Goal: Navigation & Orientation: Locate item on page

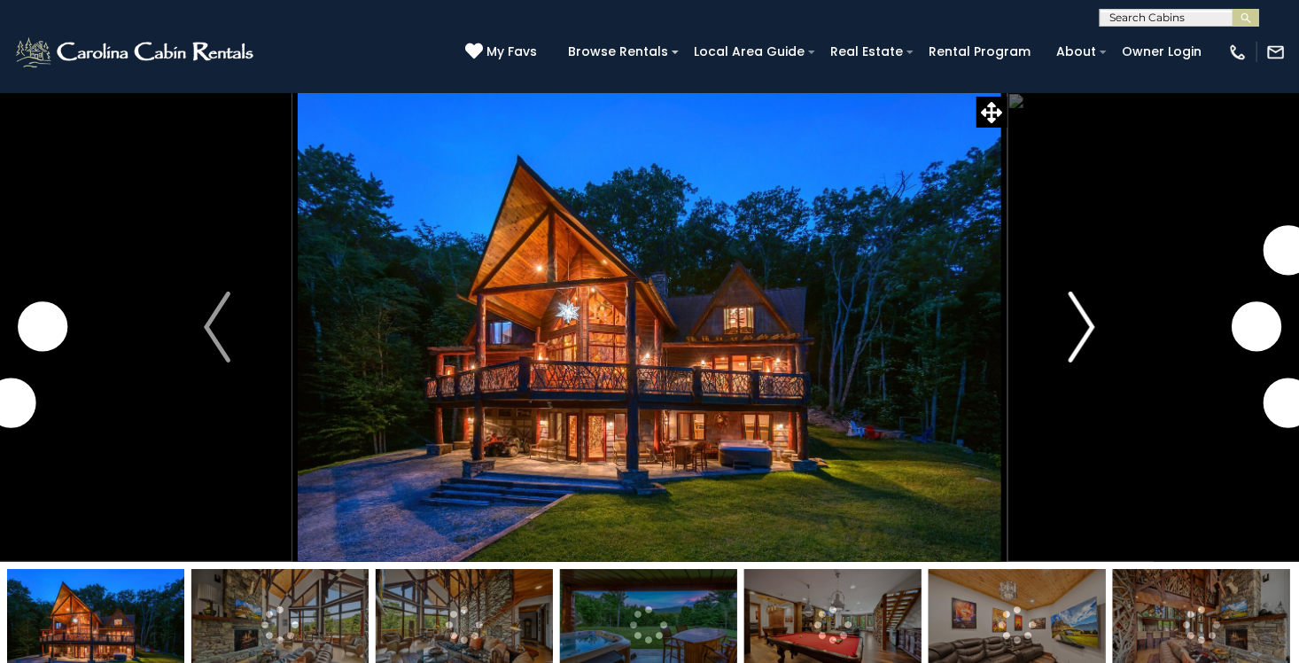
click at [1086, 337] on img "Next" at bounding box center [1081, 326] width 27 height 71
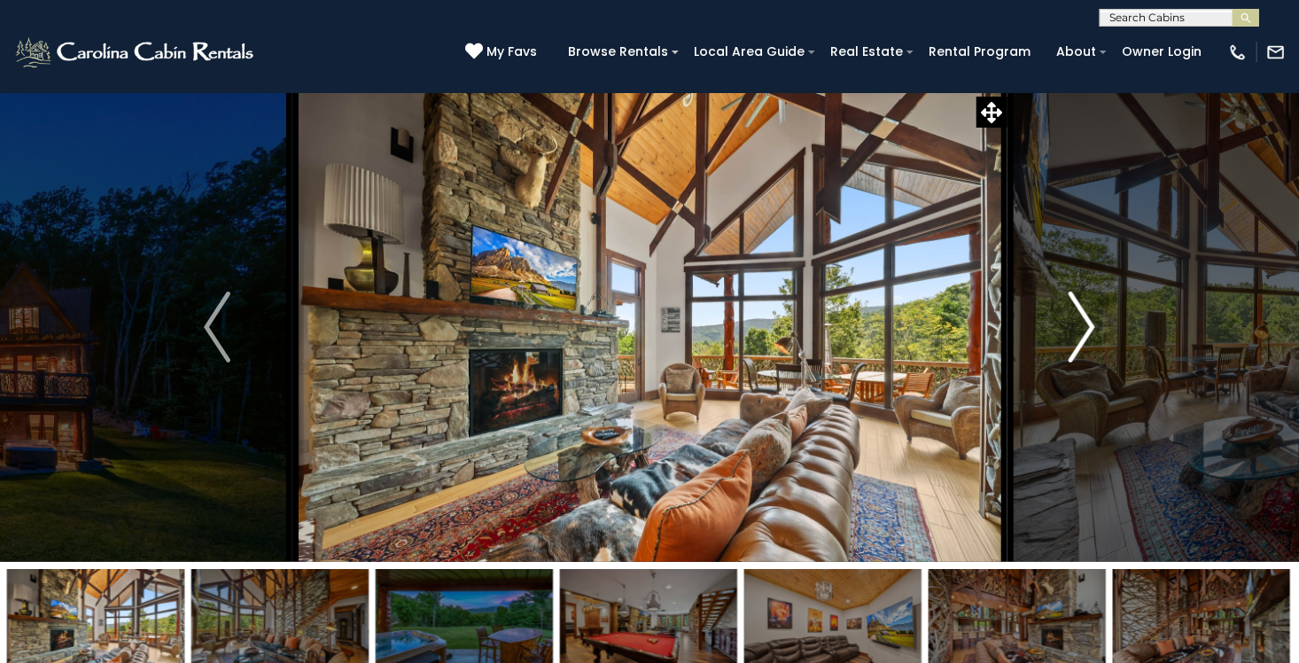
click at [1096, 323] on button "Next" at bounding box center [1081, 327] width 151 height 470
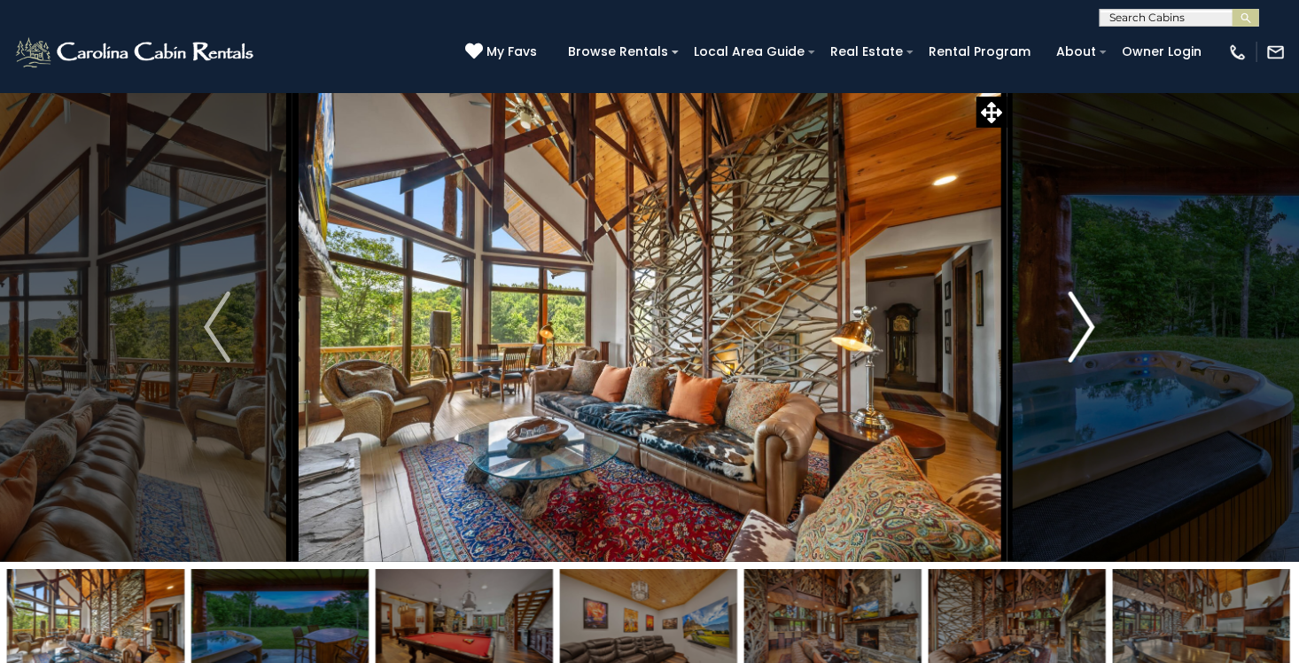
click at [1096, 323] on button "Next" at bounding box center [1081, 327] width 151 height 470
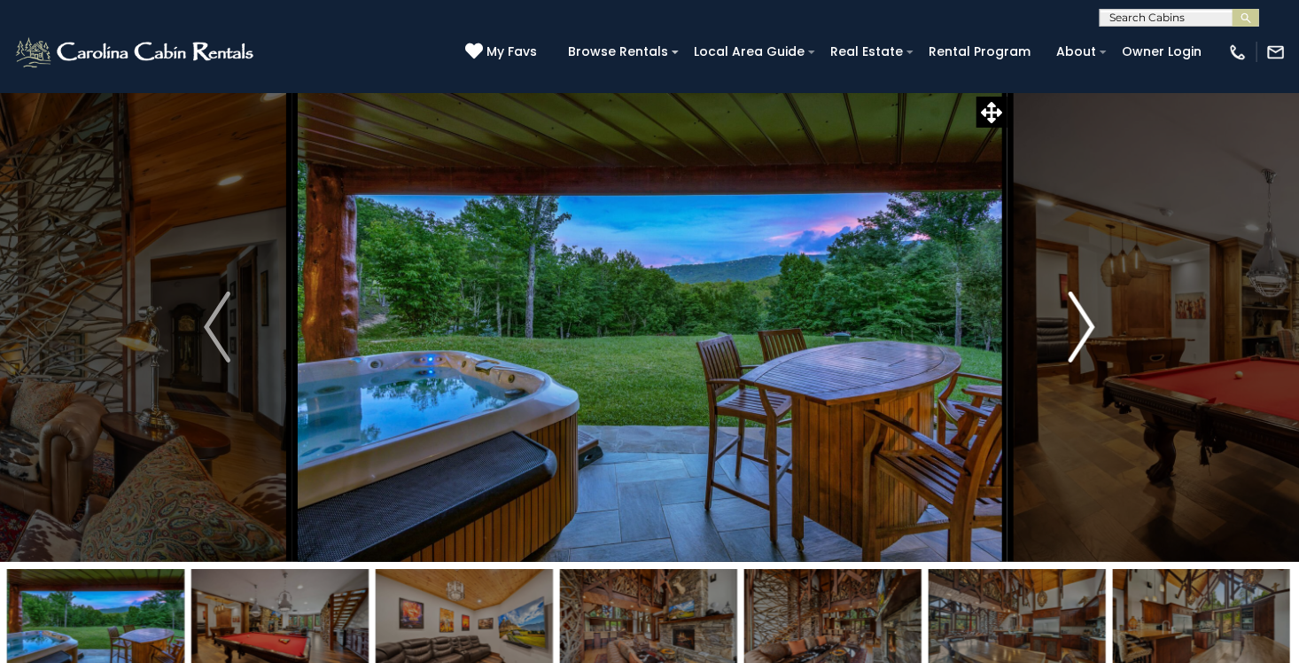
click at [1096, 323] on button "Next" at bounding box center [1081, 327] width 151 height 470
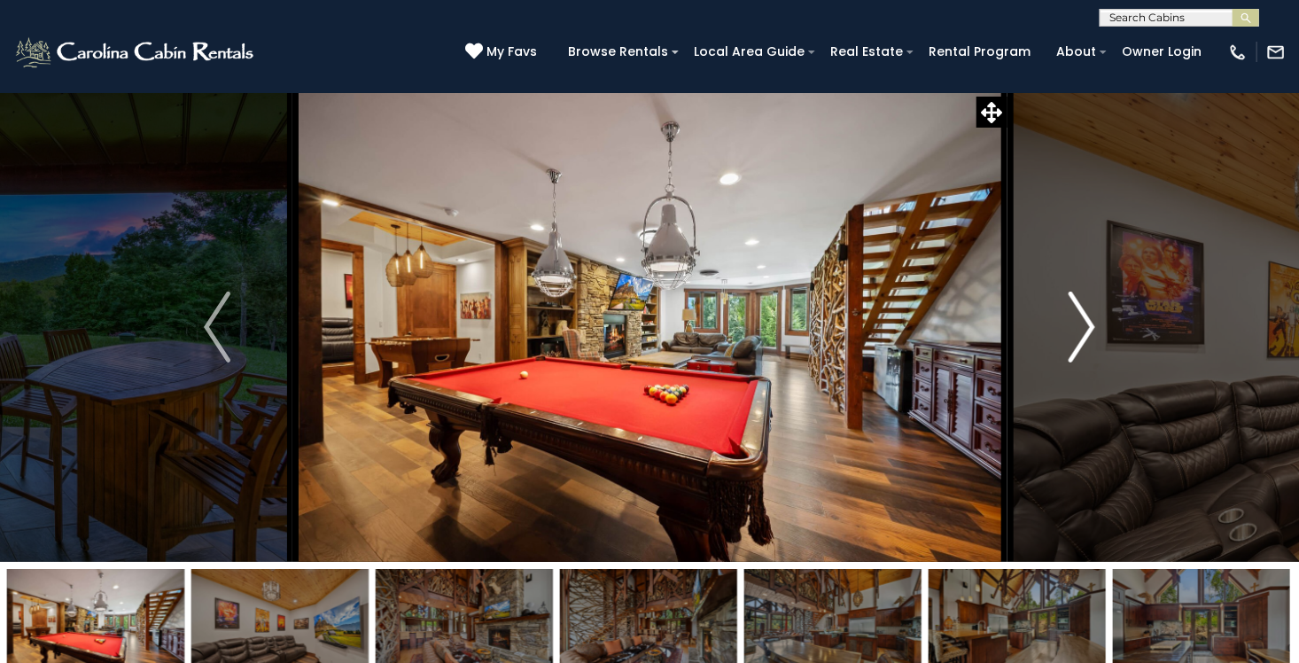
click at [1096, 323] on button "Next" at bounding box center [1081, 327] width 151 height 470
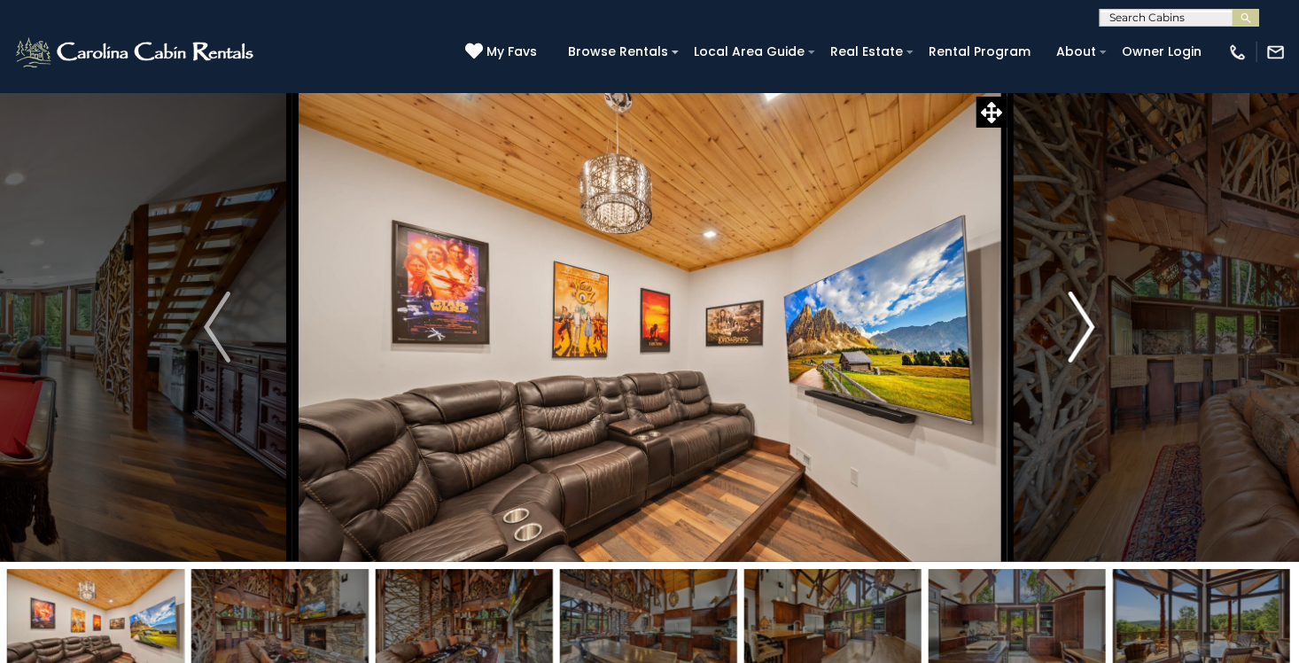
click at [1096, 323] on button "Next" at bounding box center [1081, 327] width 151 height 470
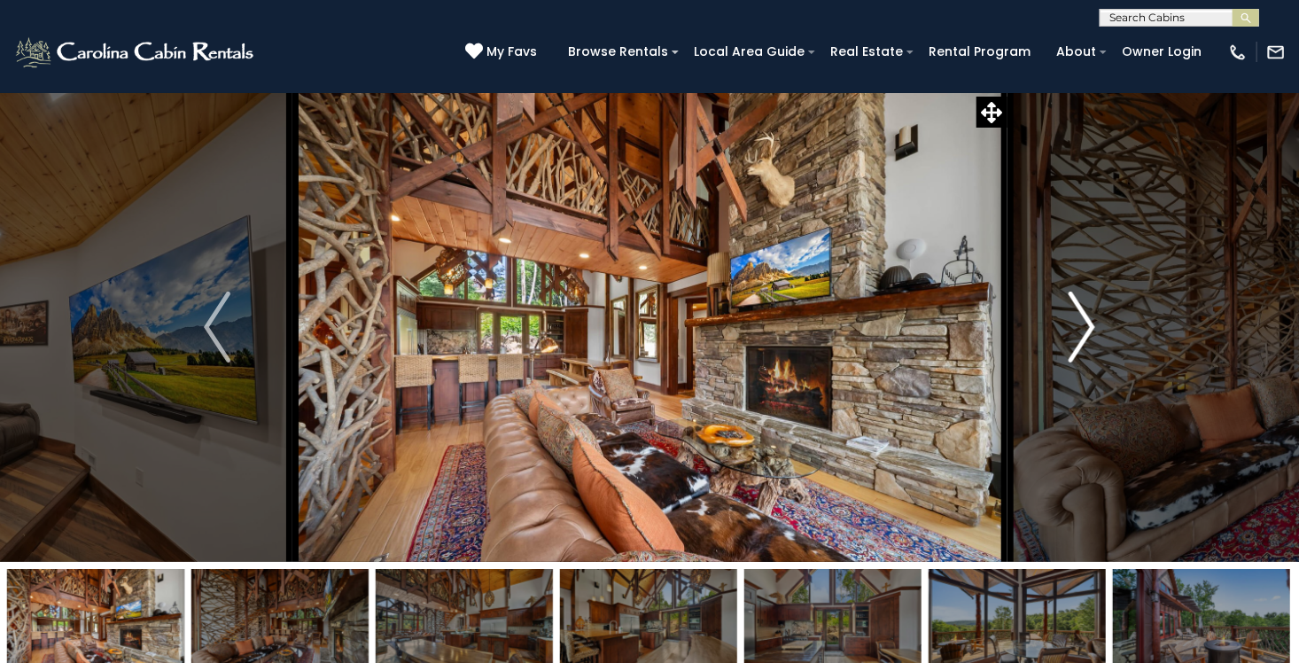
click at [1096, 323] on button "Next" at bounding box center [1081, 327] width 151 height 470
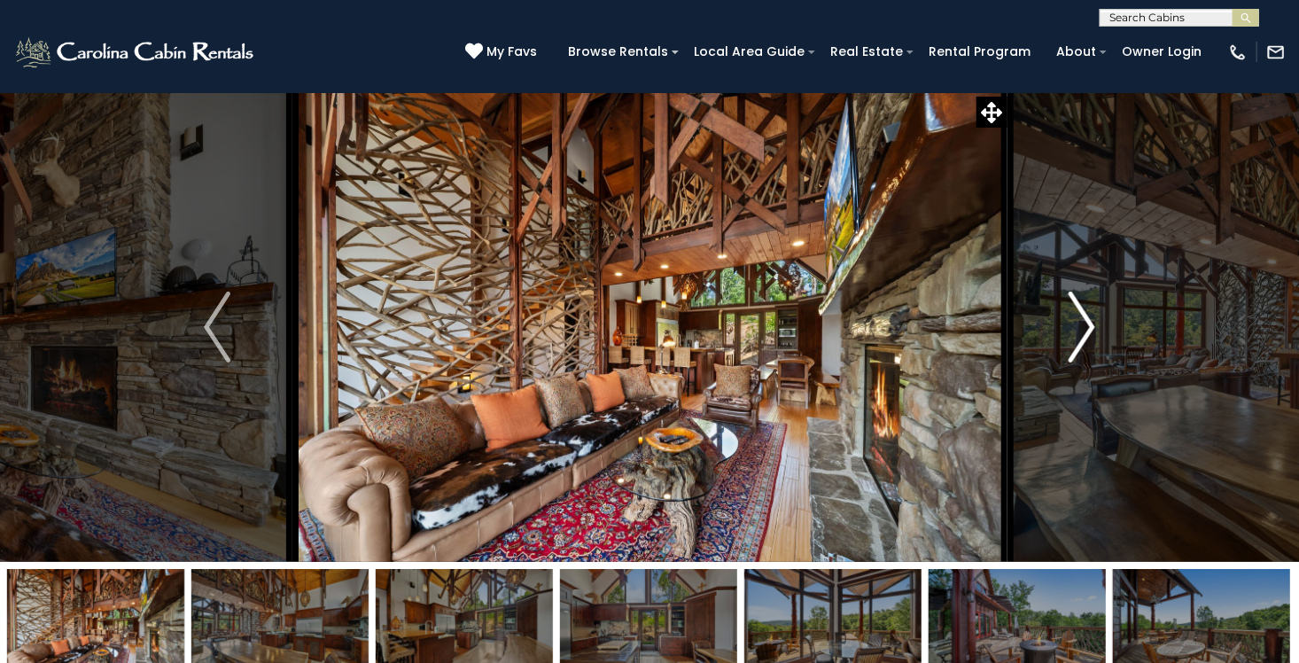
click at [1096, 323] on button "Next" at bounding box center [1081, 327] width 151 height 470
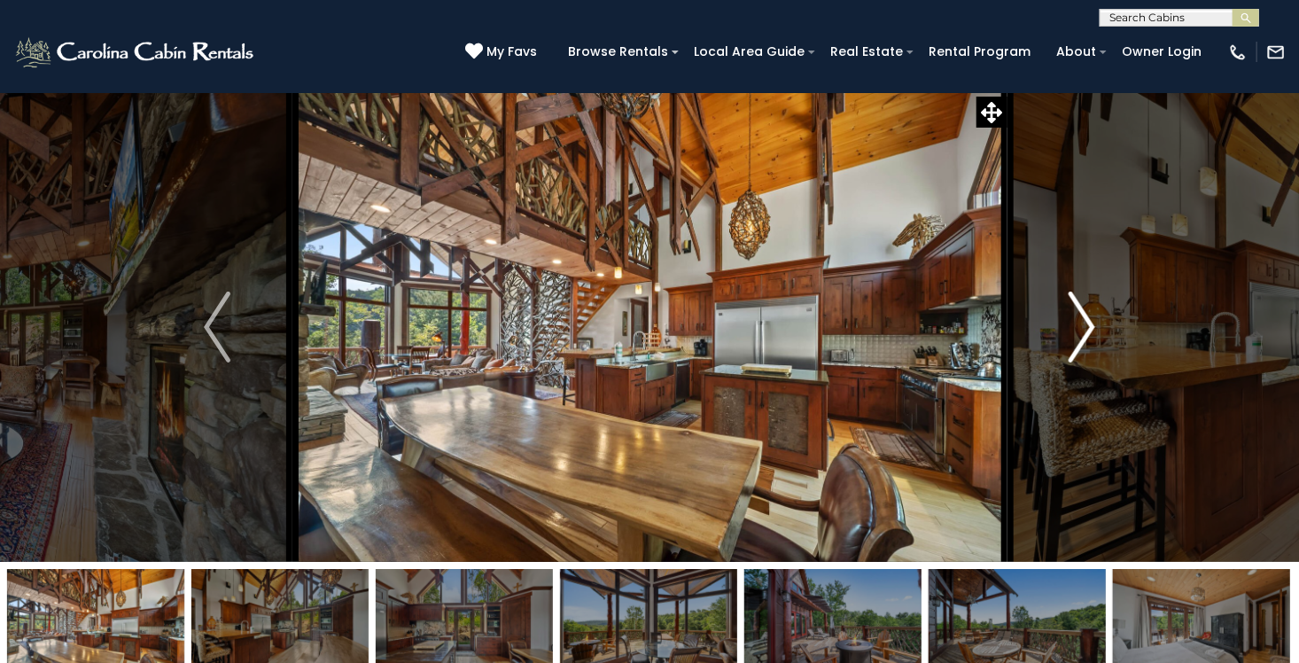
click at [1096, 323] on button "Next" at bounding box center [1081, 327] width 151 height 470
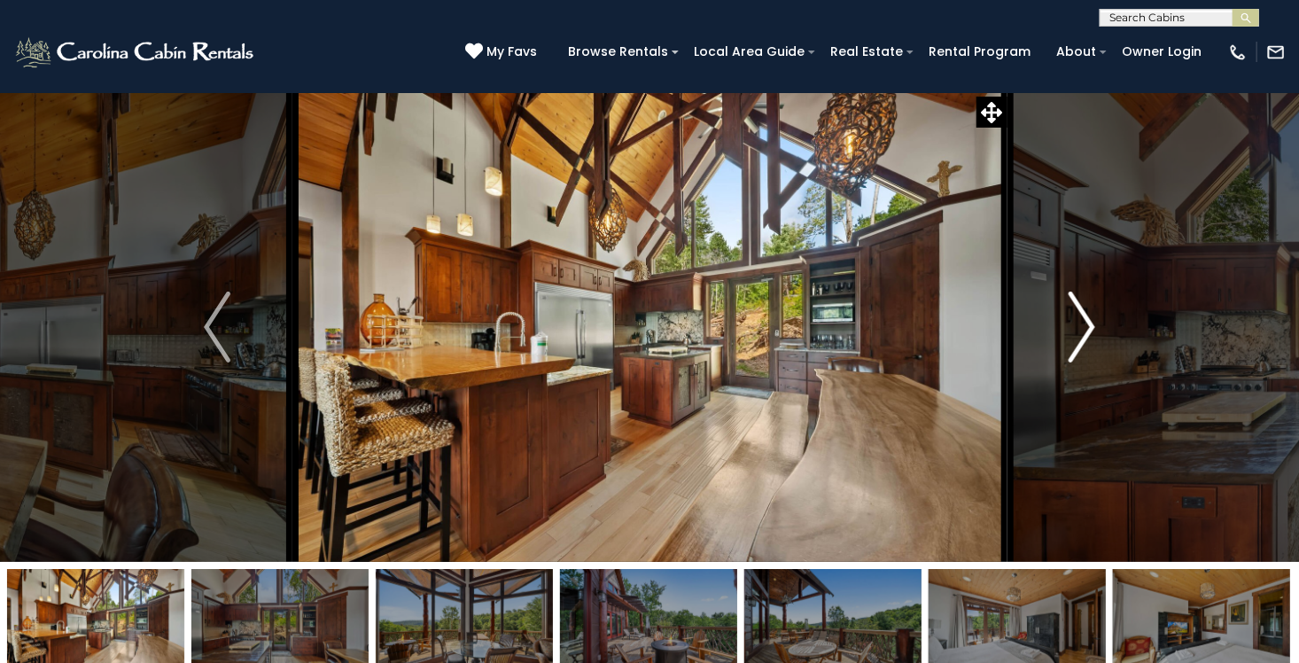
click at [1096, 323] on button "Next" at bounding box center [1081, 327] width 151 height 470
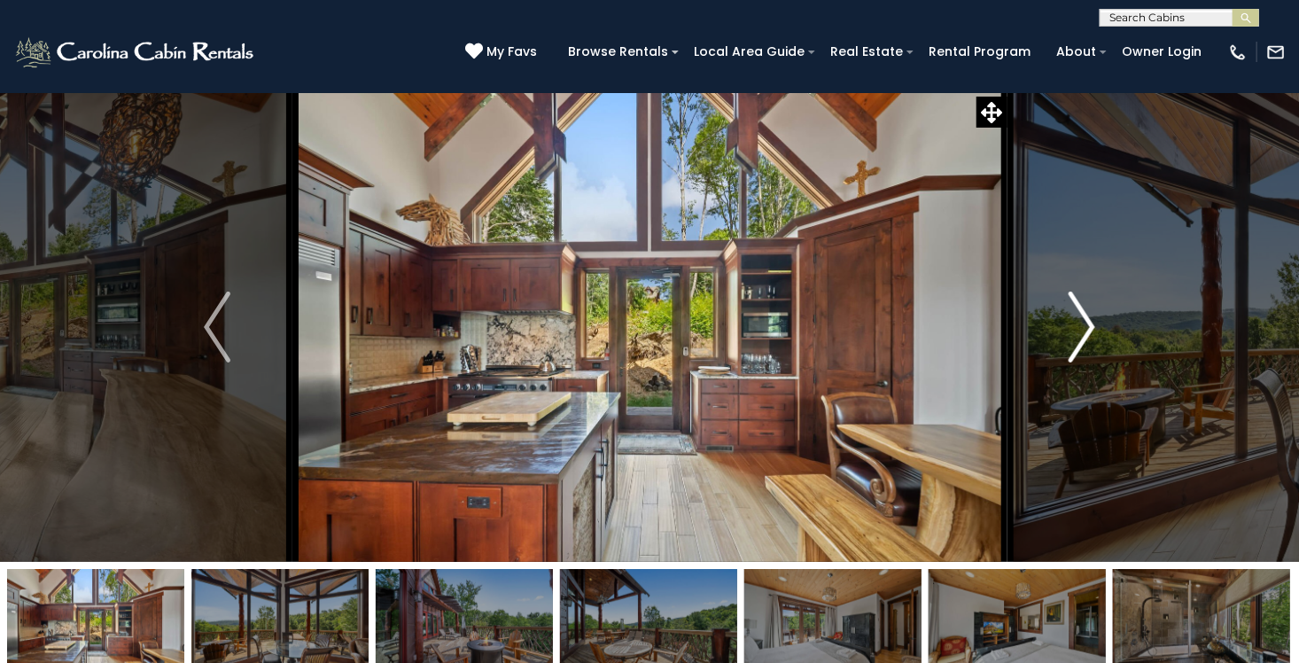
click at [1096, 323] on button "Next" at bounding box center [1081, 327] width 151 height 470
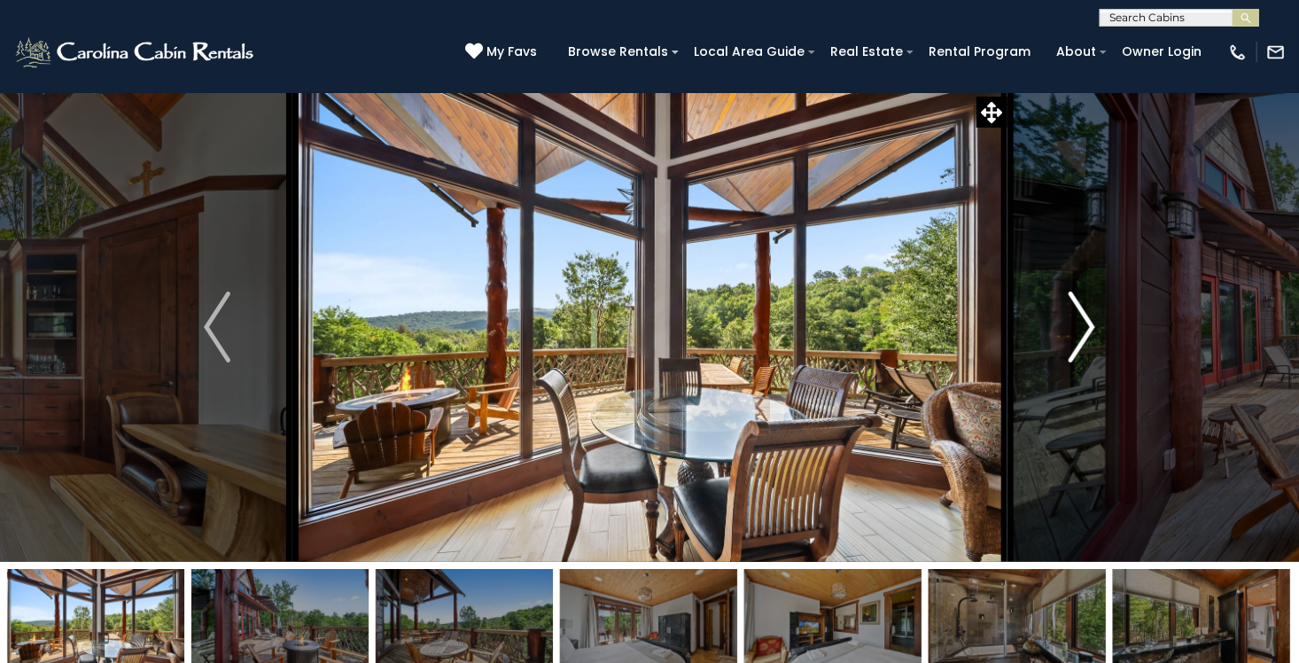
click at [1096, 323] on button "Next" at bounding box center [1081, 327] width 151 height 470
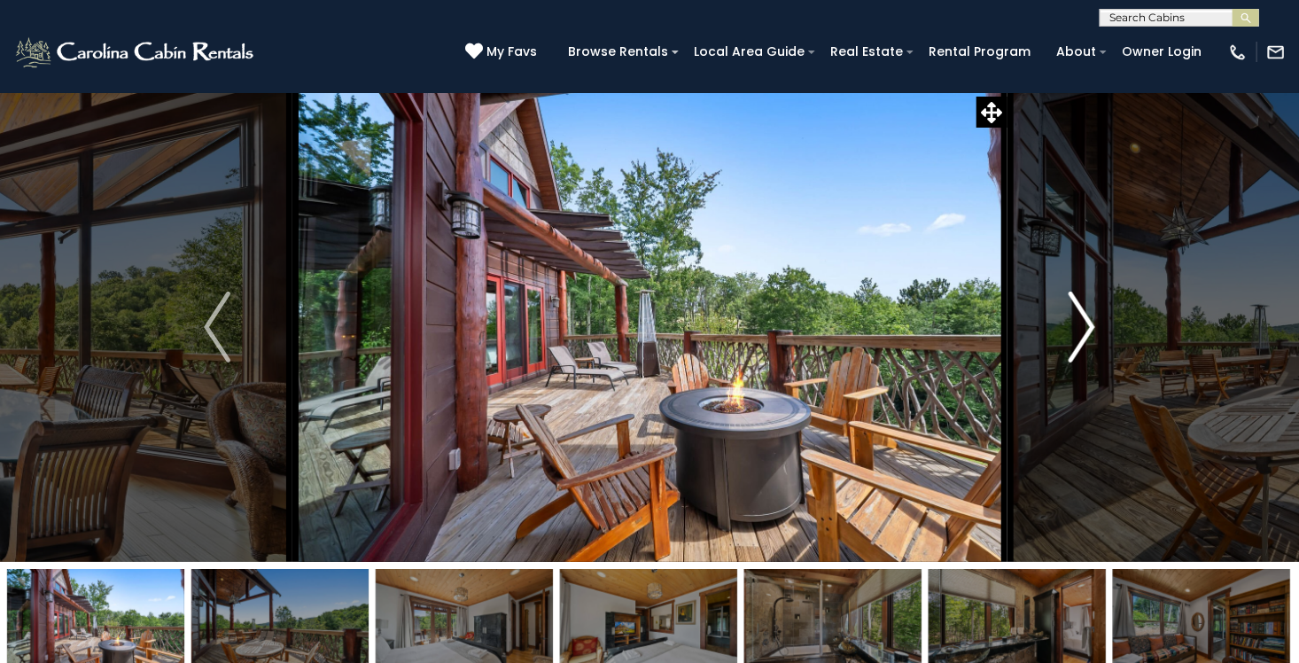
click at [1096, 323] on button "Next" at bounding box center [1081, 327] width 151 height 470
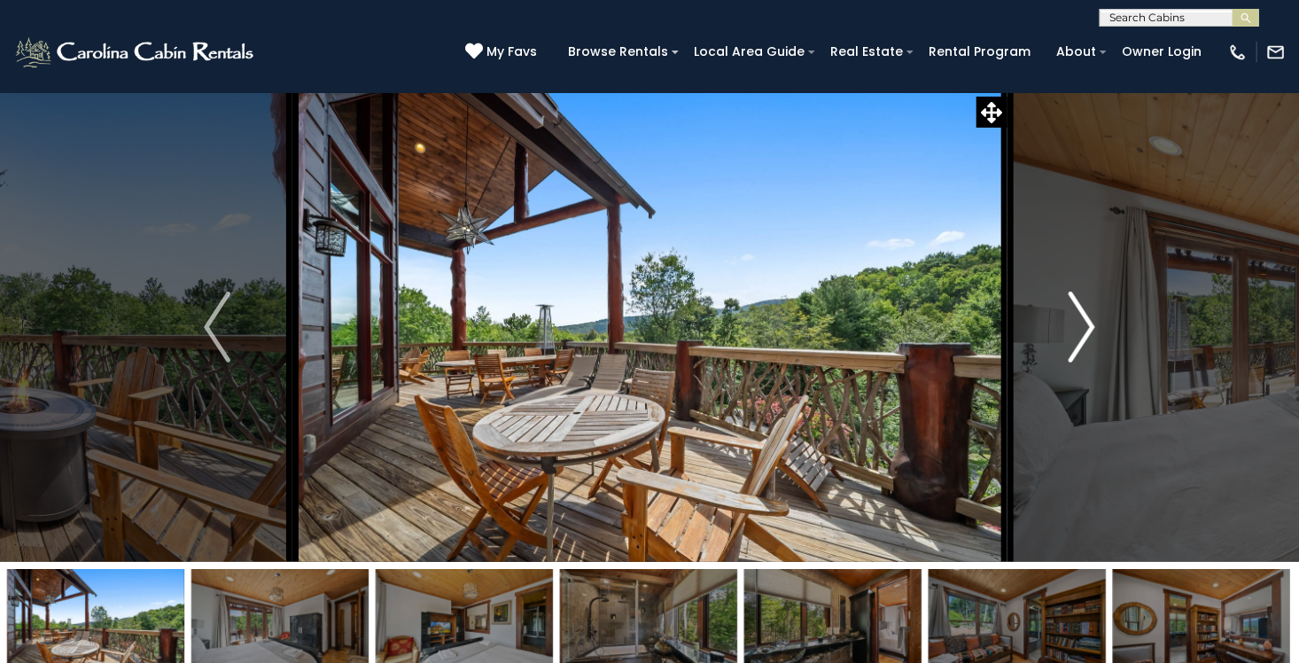
click at [1096, 323] on button "Next" at bounding box center [1081, 327] width 151 height 470
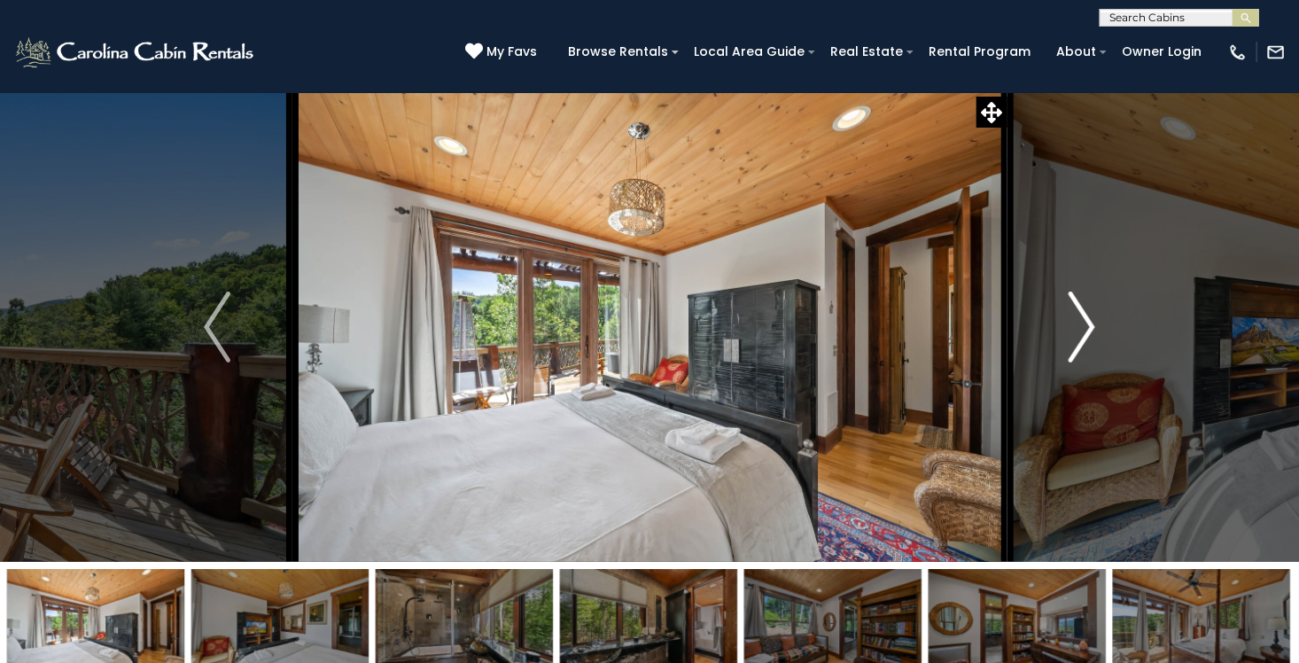
click at [1096, 323] on button "Next" at bounding box center [1081, 327] width 151 height 470
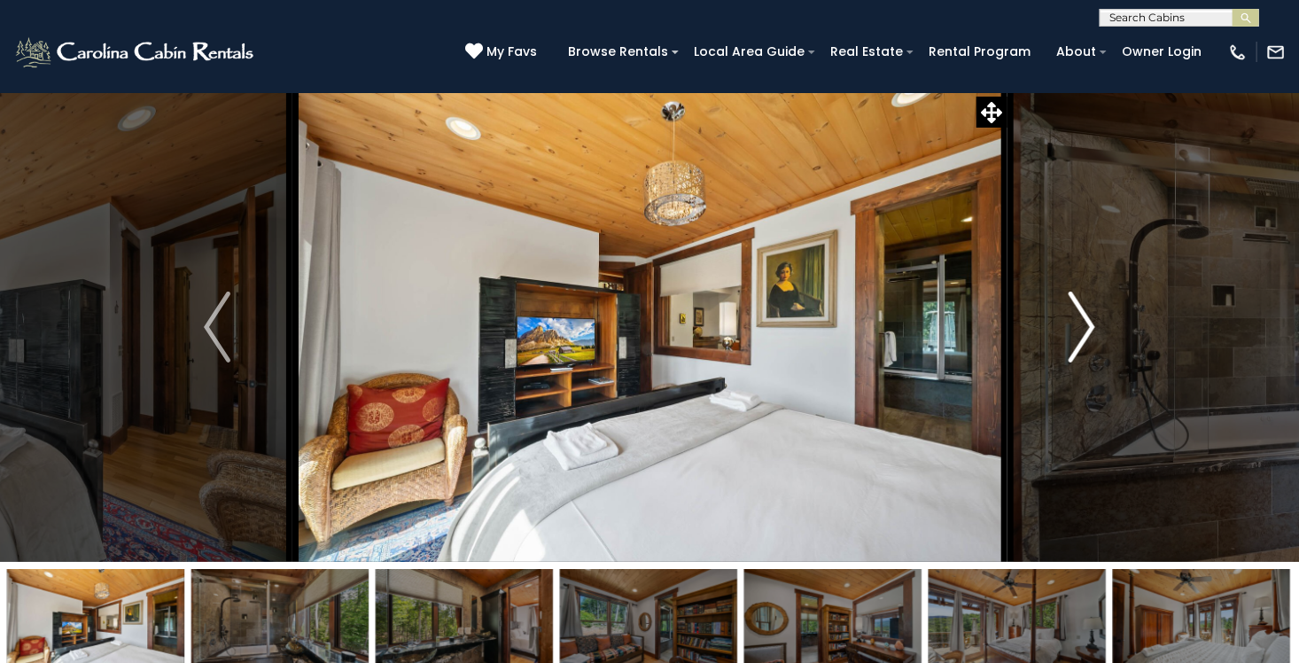
click at [1096, 323] on button "Next" at bounding box center [1081, 327] width 151 height 470
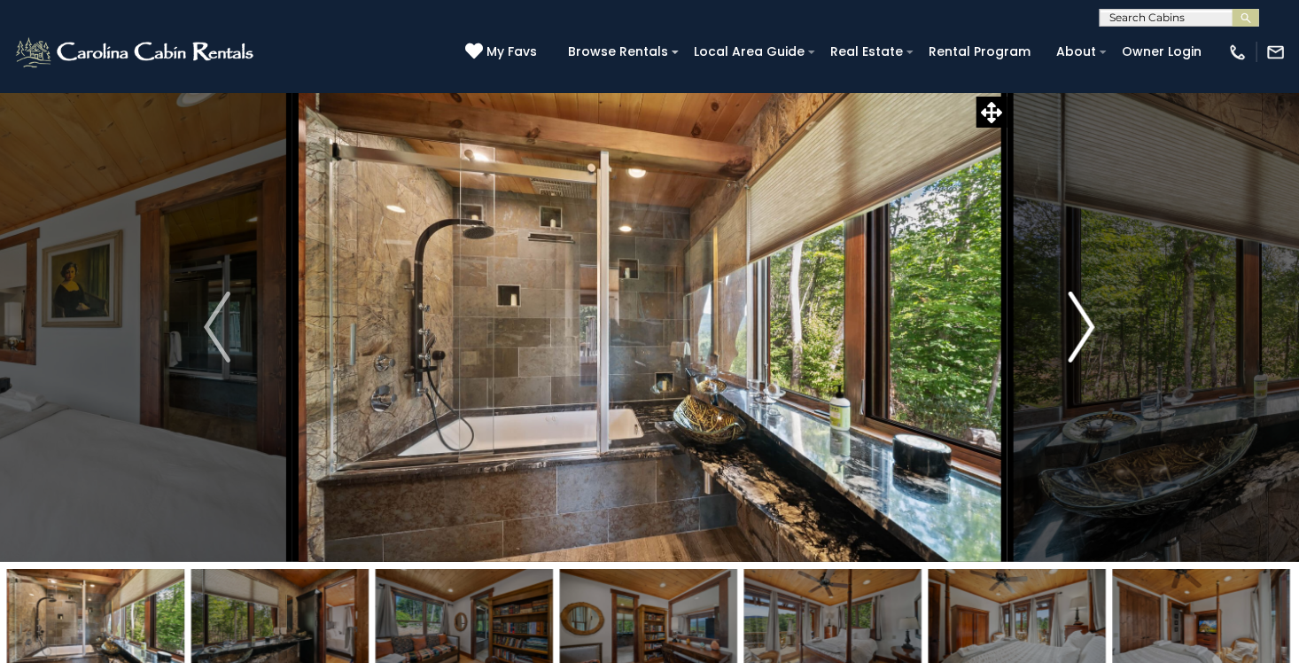
click at [1096, 323] on button "Next" at bounding box center [1081, 327] width 151 height 470
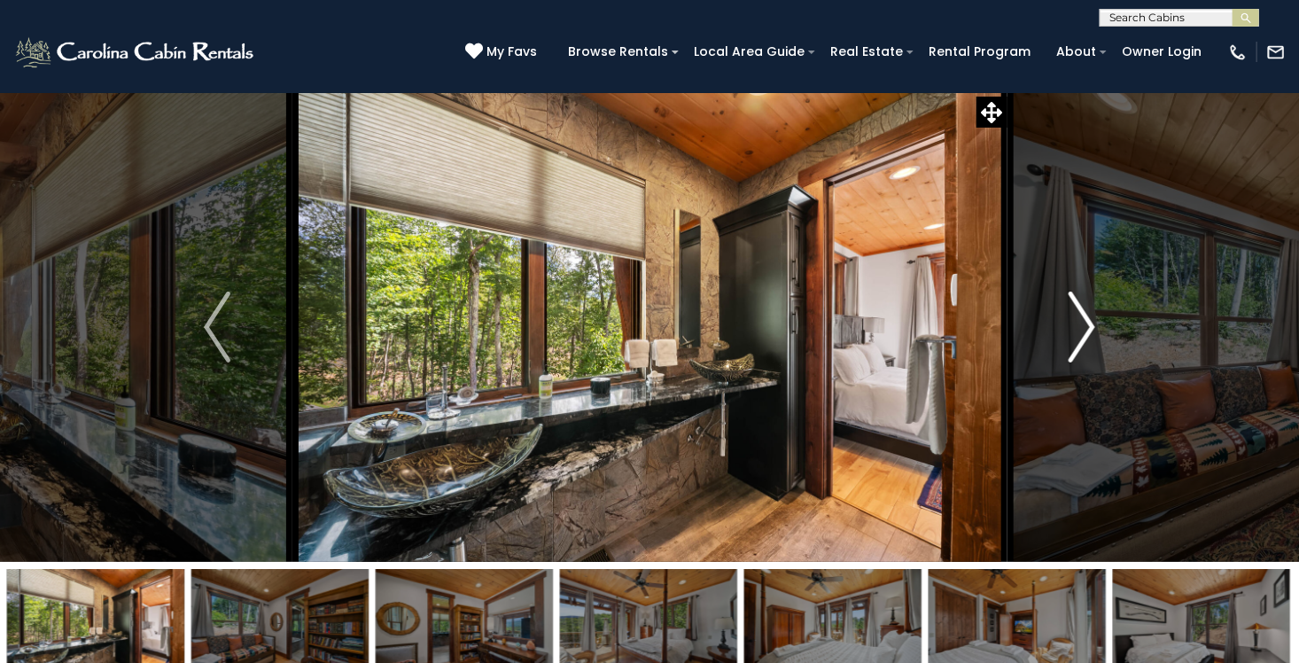
click at [1096, 323] on button "Next" at bounding box center [1081, 327] width 151 height 470
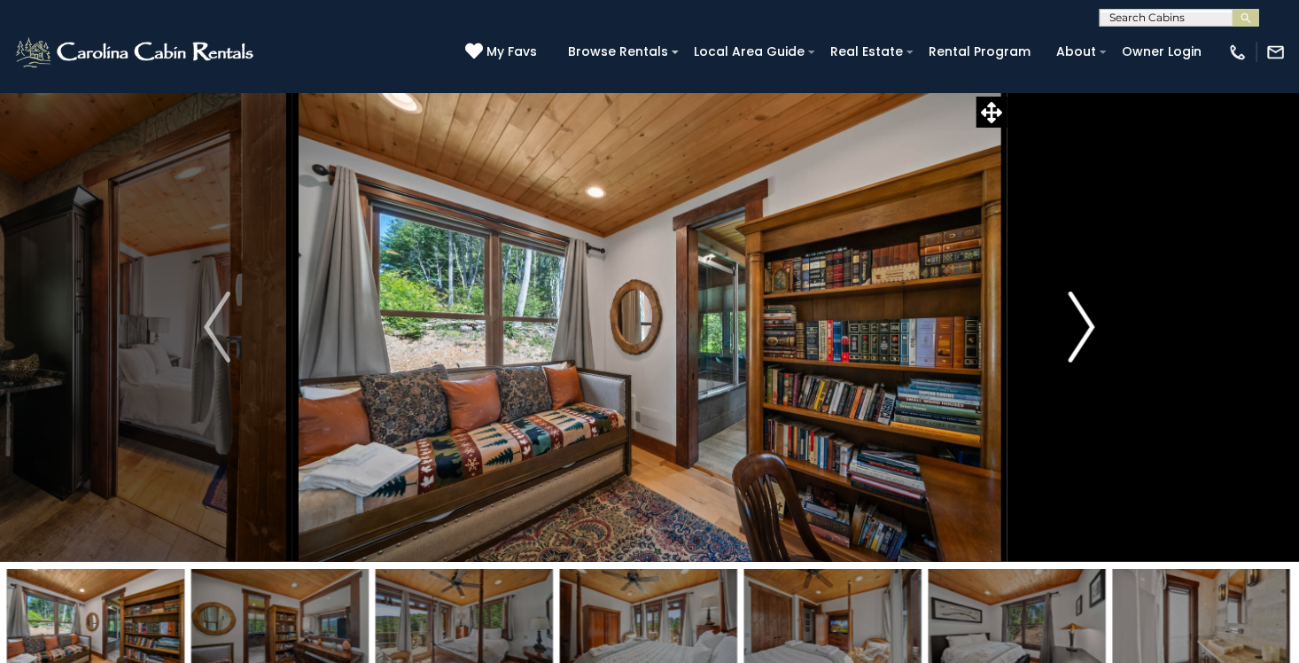
click at [1096, 323] on button "Next" at bounding box center [1081, 327] width 151 height 470
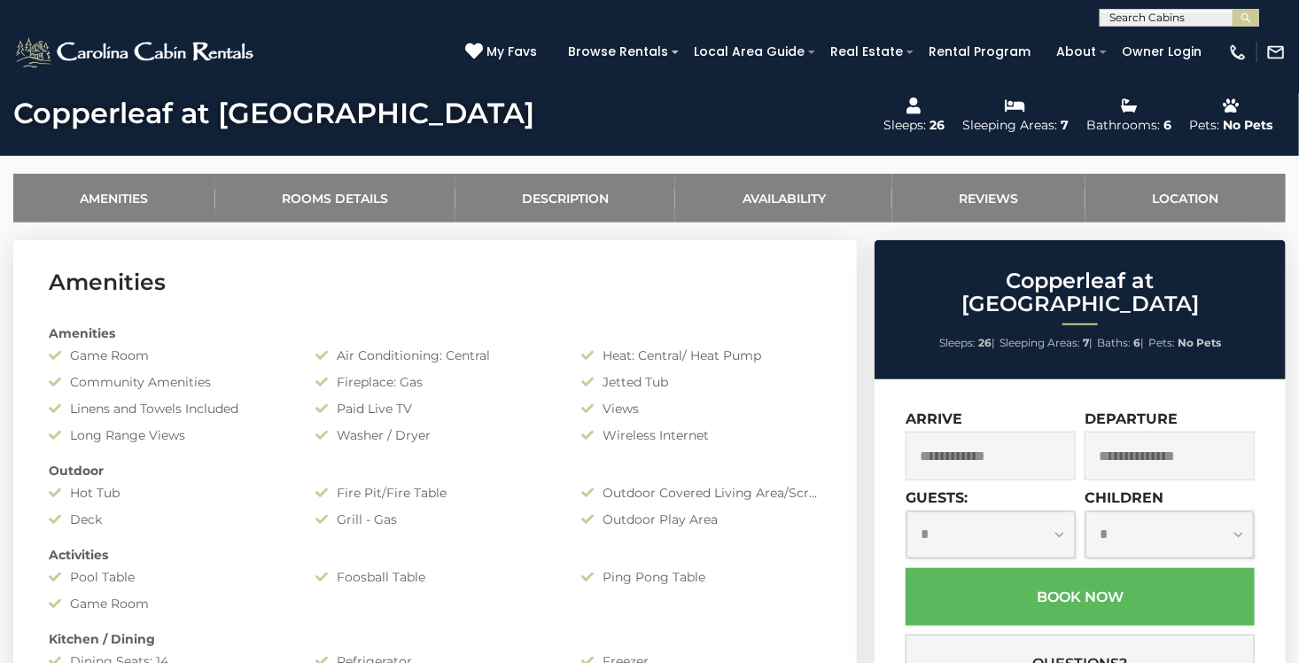
scroll to position [709, 0]
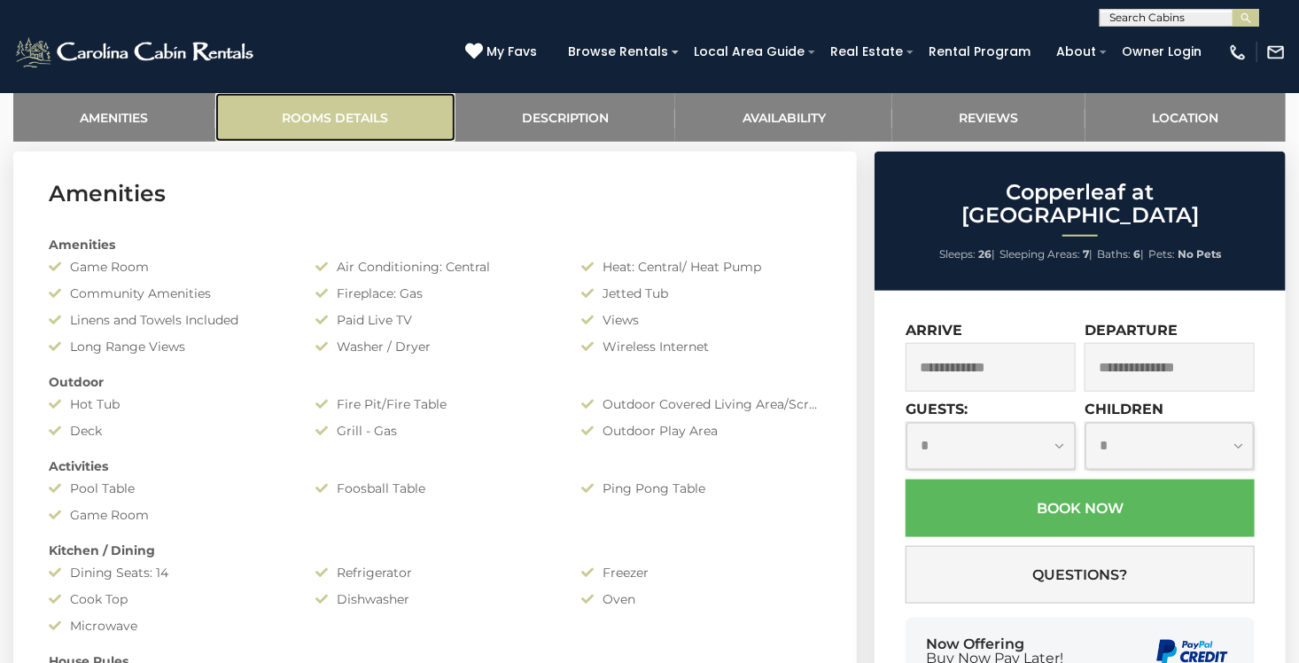
click at [341, 127] on link "Rooms Details" at bounding box center [335, 117] width 240 height 49
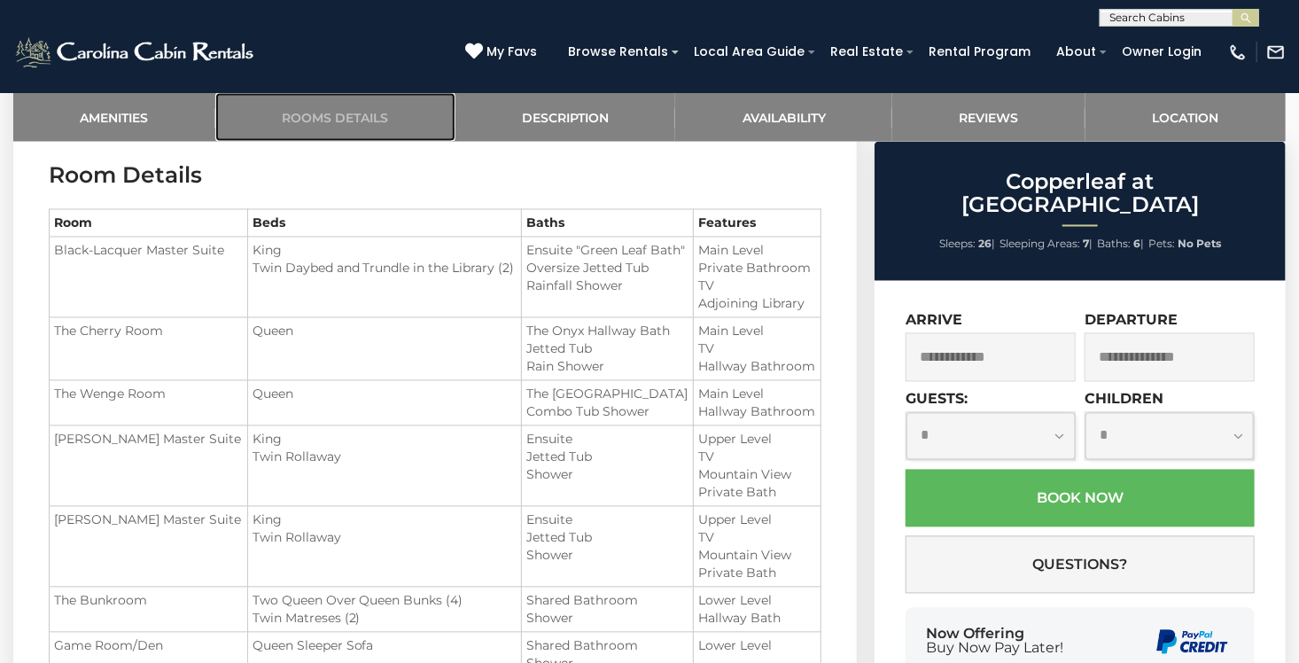
scroll to position [1395, 0]
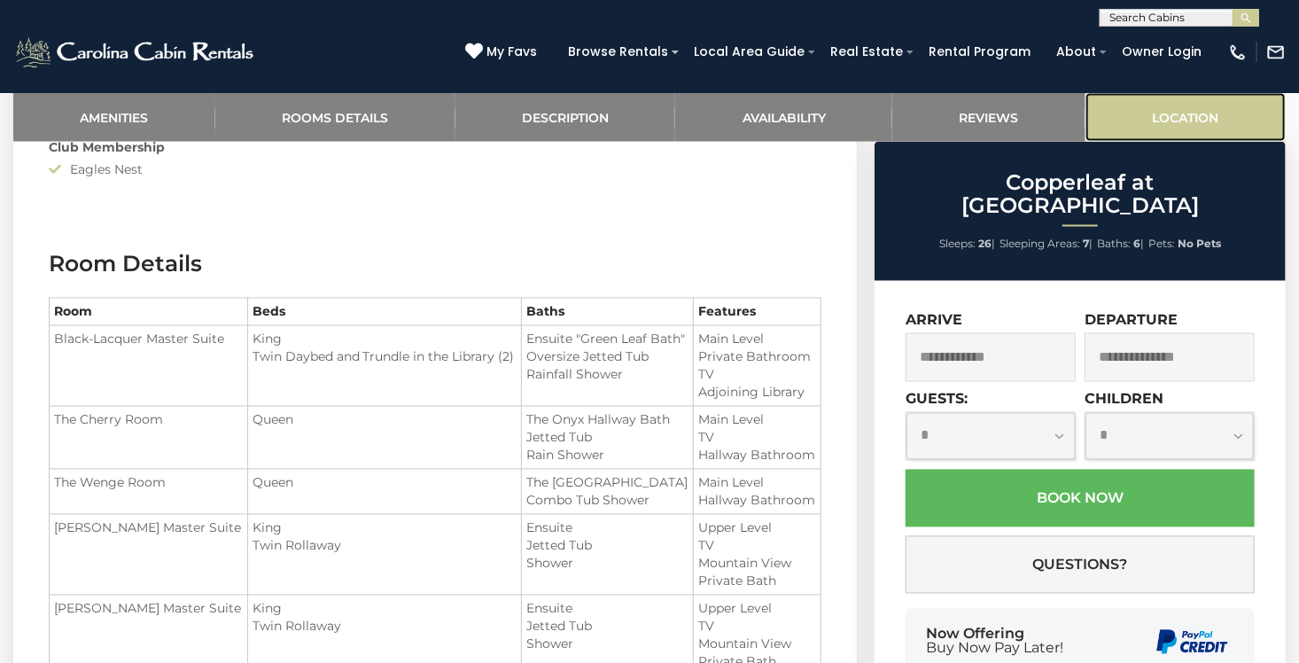
click at [1184, 124] on link "Location" at bounding box center [1185, 117] width 200 height 49
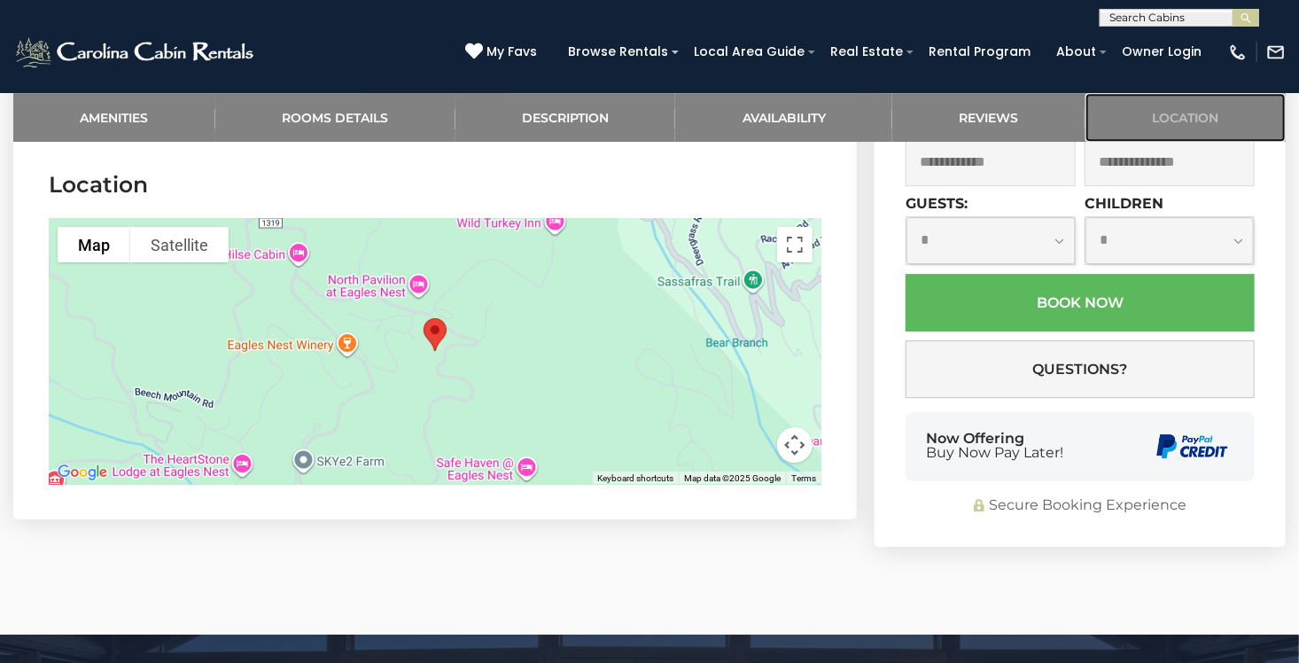
scroll to position [5857, 0]
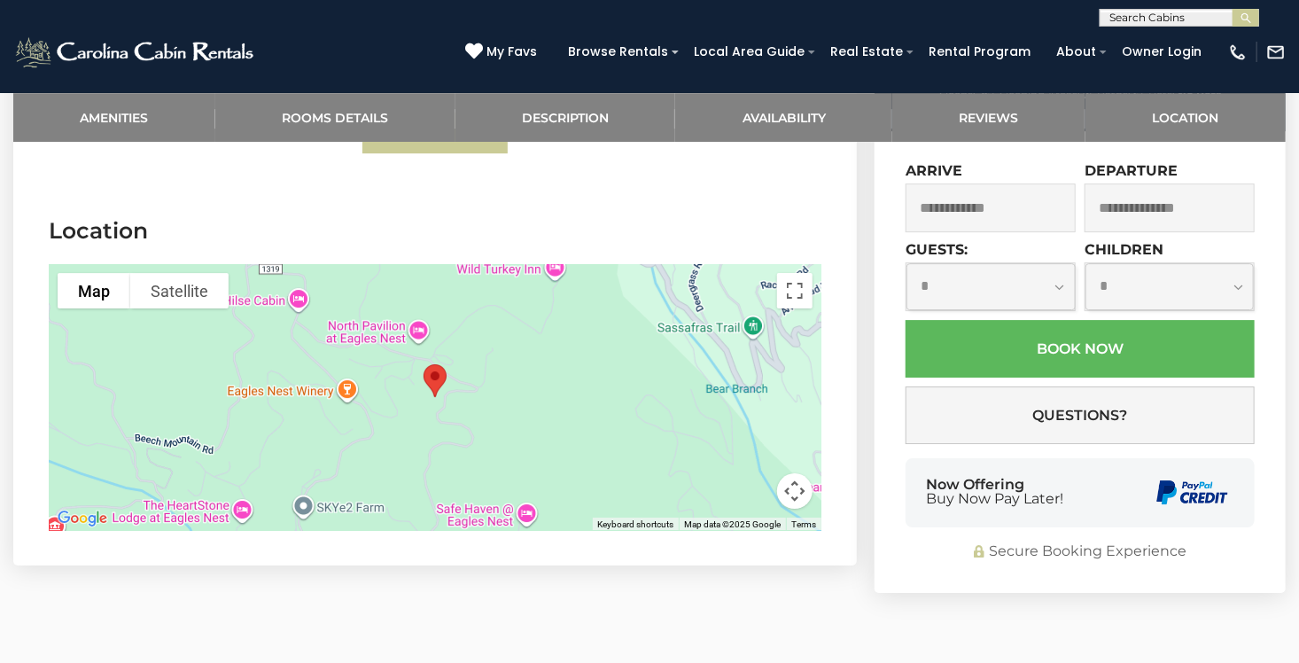
click at [600, 423] on div at bounding box center [435, 397] width 772 height 266
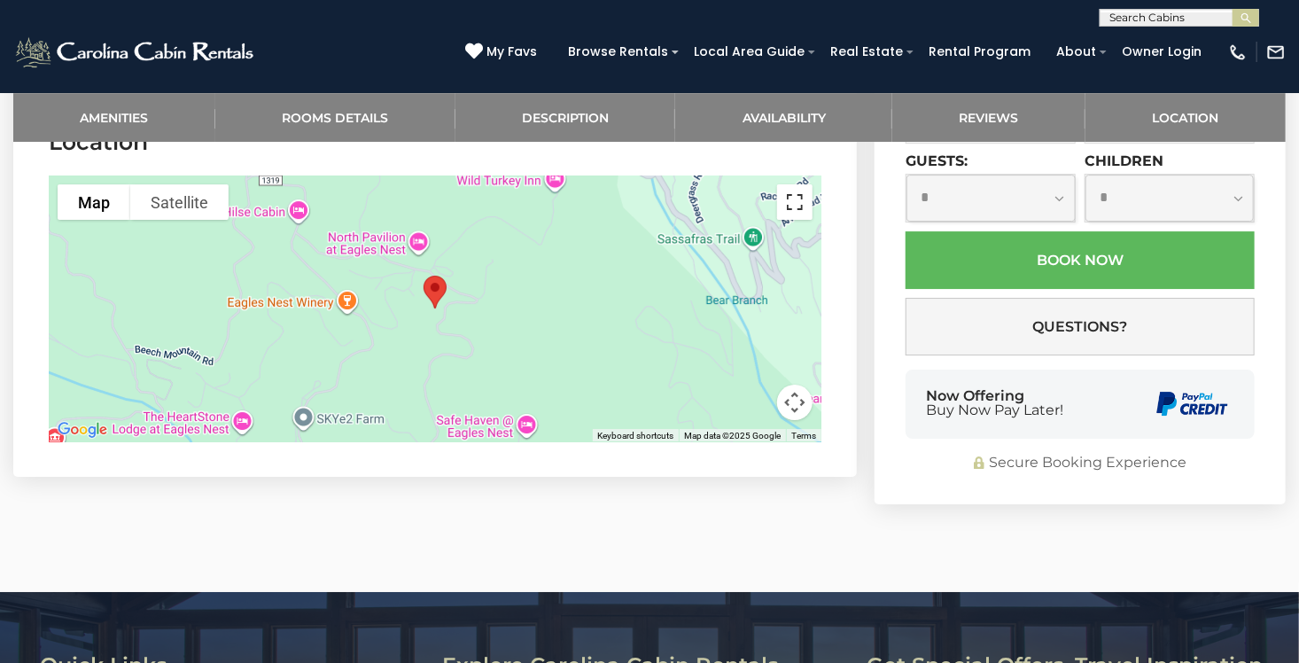
click at [799, 220] on button "Toggle fullscreen view" at bounding box center [794, 201] width 35 height 35
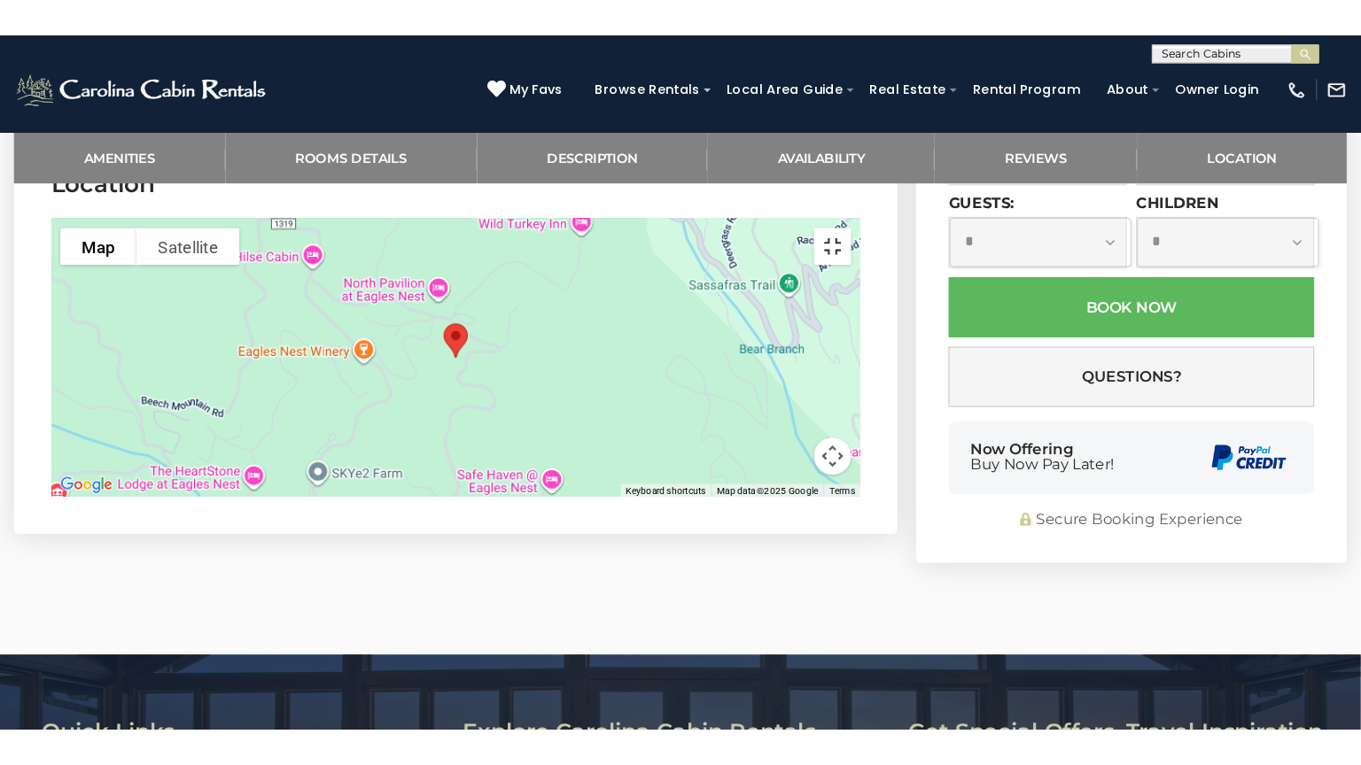
scroll to position [5978, 0]
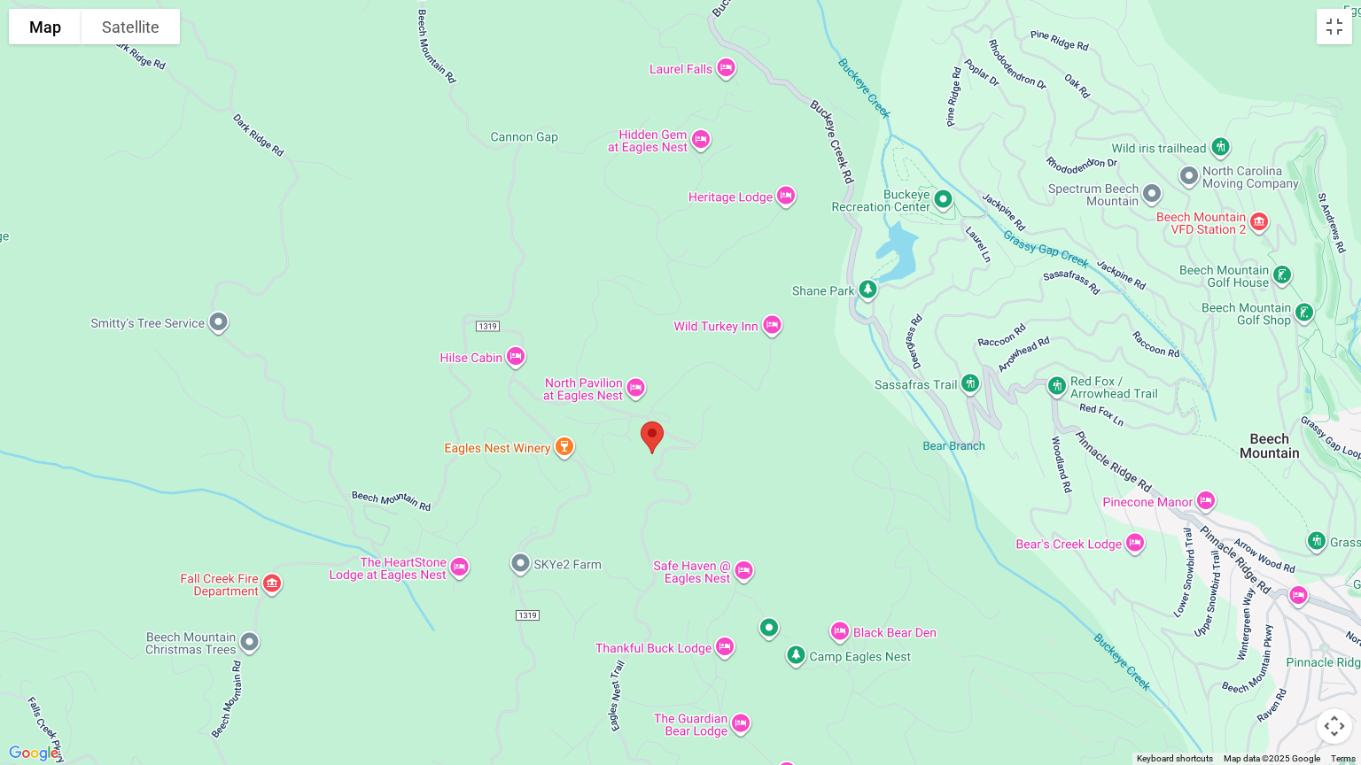
drag, startPoint x: 915, startPoint y: 621, endPoint x: 887, endPoint y: 687, distance: 72.2
click at [887, 662] on div at bounding box center [680, 382] width 1361 height 765
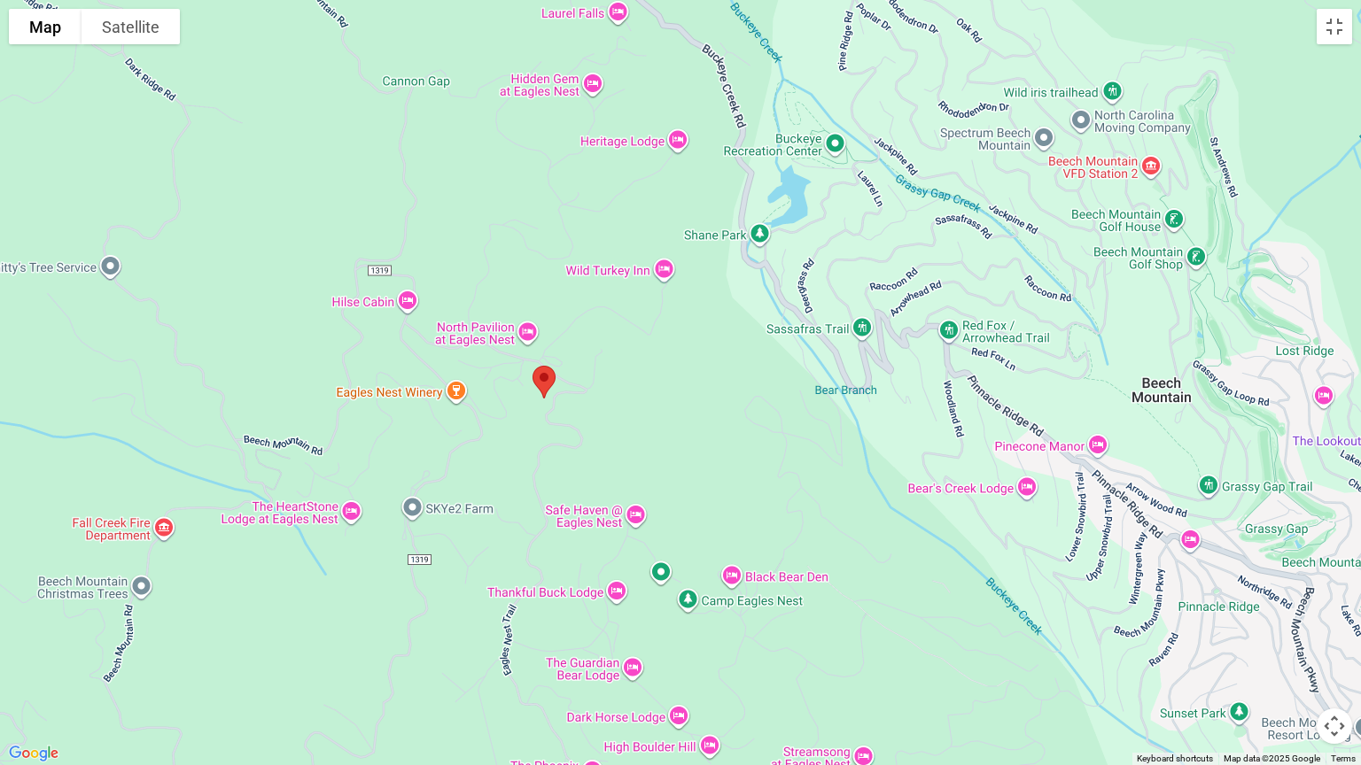
drag, startPoint x: 957, startPoint y: 397, endPoint x: 839, endPoint y: 254, distance: 185.0
click at [839, 254] on div at bounding box center [680, 382] width 1361 height 765
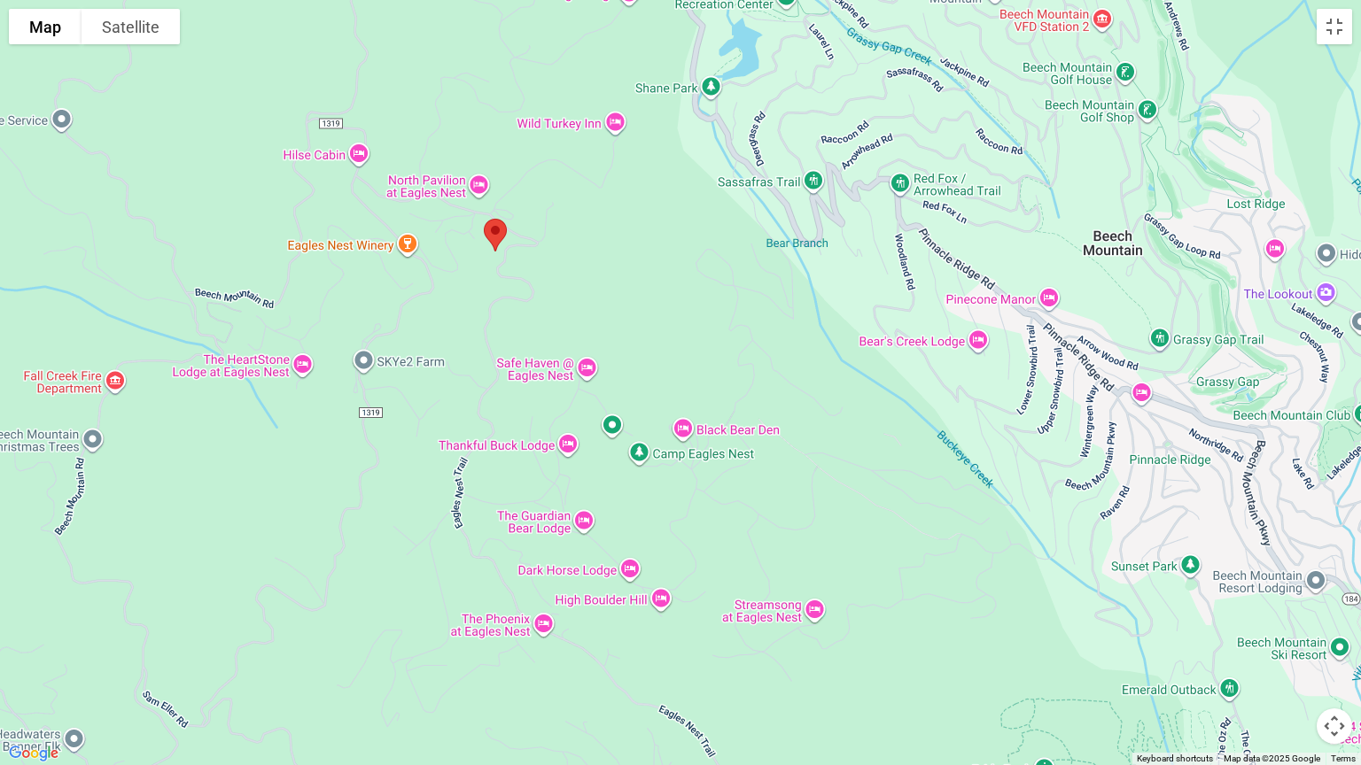
drag, startPoint x: 996, startPoint y: 622, endPoint x: 685, endPoint y: 421, distance: 370.3
click at [892, 500] on div at bounding box center [680, 382] width 1361 height 765
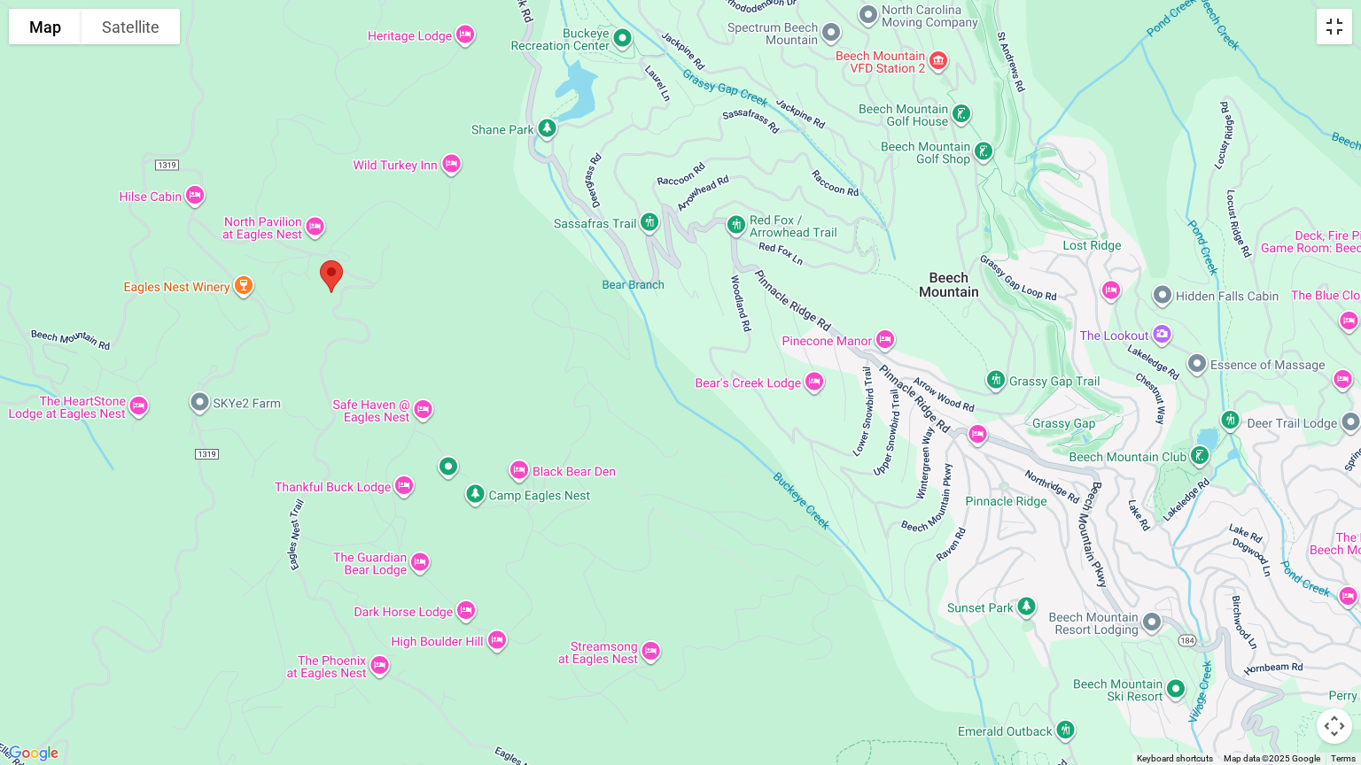
click at [1298, 32] on button "Toggle fullscreen view" at bounding box center [1333, 26] width 35 height 35
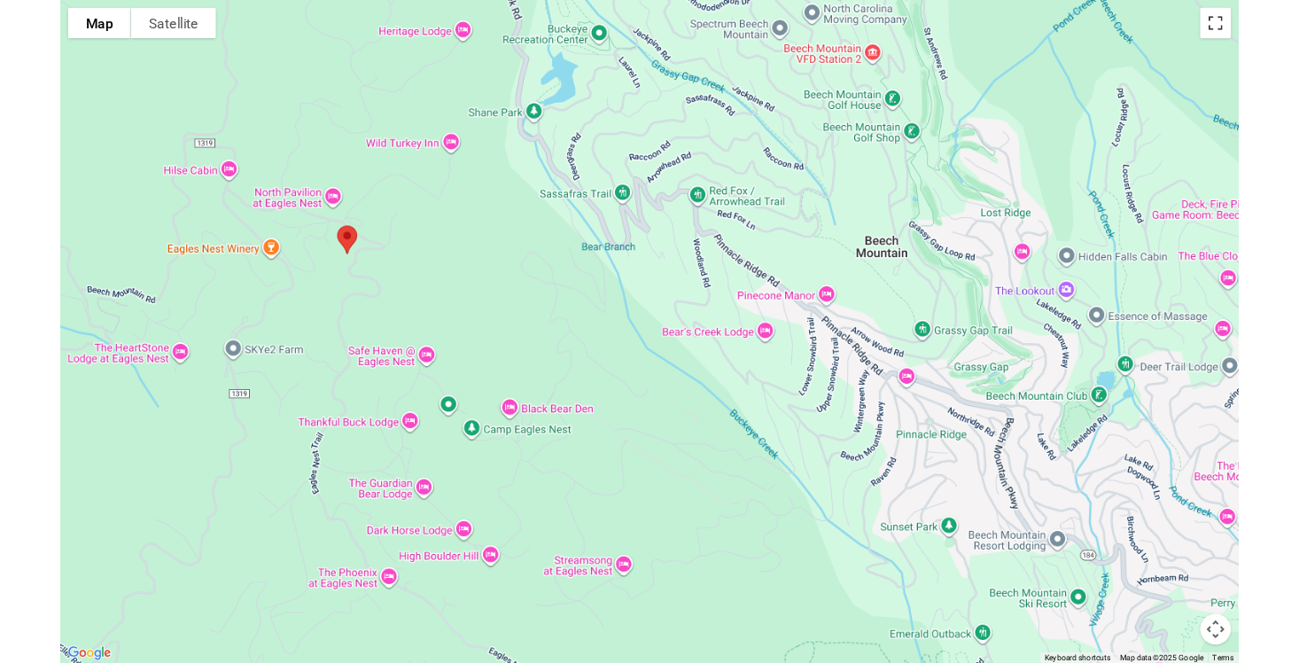
scroll to position [5946, 0]
